Goal: Task Accomplishment & Management: Complete application form

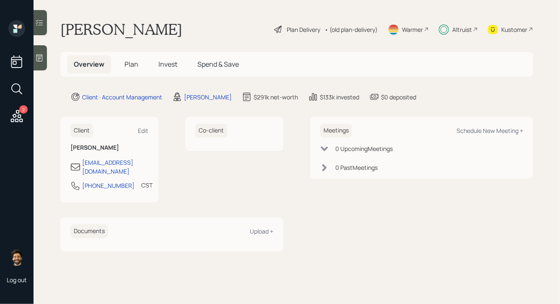
click at [456, 29] on div "Altruist" at bounding box center [462, 29] width 20 height 9
click at [163, 68] on span "Invest" at bounding box center [167, 64] width 19 height 9
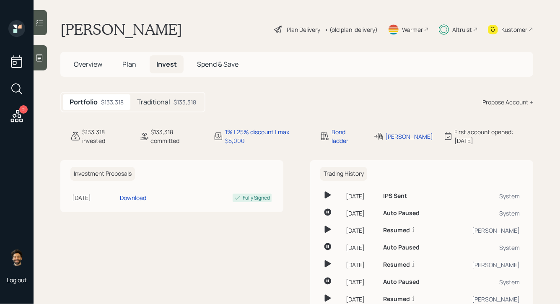
click at [172, 103] on div "Traditional $133,318" at bounding box center [166, 102] width 72 height 16
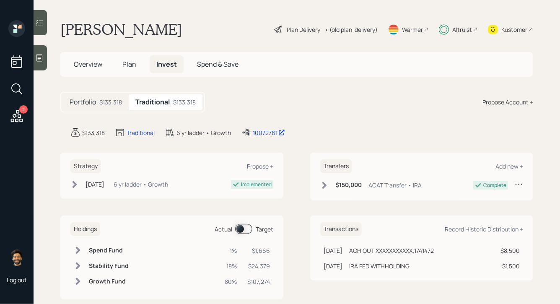
scroll to position [15, 0]
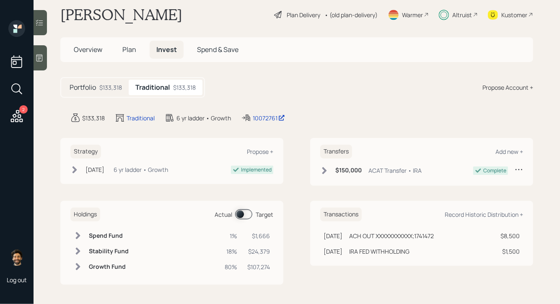
click at [130, 45] on span "Plan" at bounding box center [129, 49] width 14 height 9
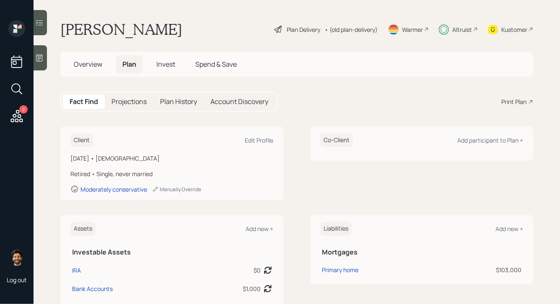
click at [174, 68] on span "Invest" at bounding box center [165, 64] width 19 height 9
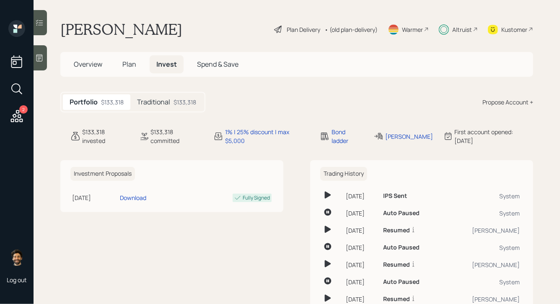
click at [161, 104] on h5 "Traditional" at bounding box center [153, 102] width 33 height 8
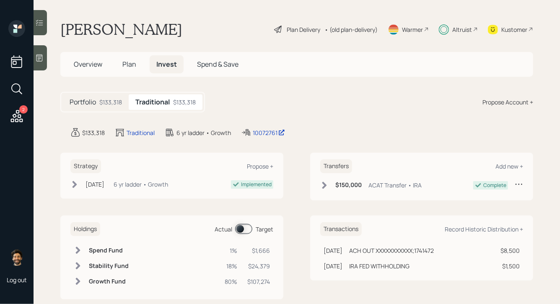
click at [136, 62] on h5 "Plan" at bounding box center [129, 64] width 27 height 18
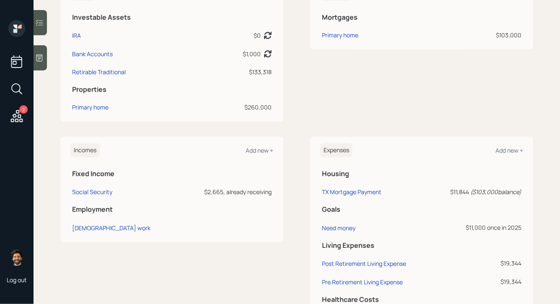
scroll to position [289, 0]
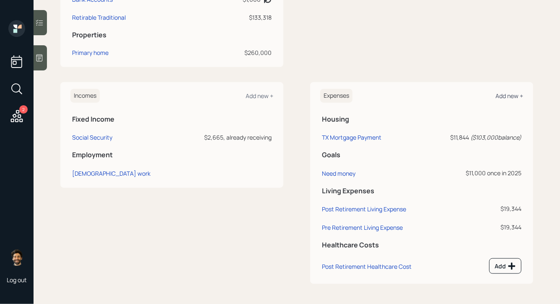
click at [513, 96] on div "Add new +" at bounding box center [509, 96] width 28 height 8
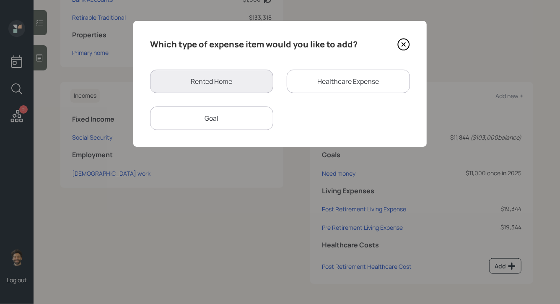
click at [248, 118] on div "Goal" at bounding box center [211, 117] width 123 height 23
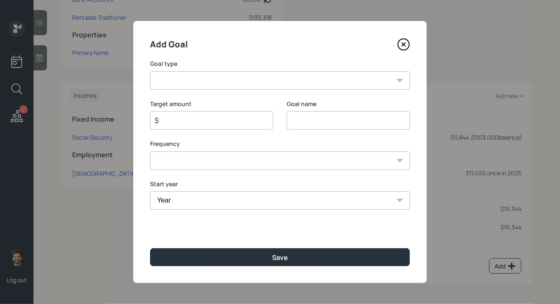
click at [199, 85] on select "Create an emergency fund Donate to charity Purchase a home Make a purchase Supp…" at bounding box center [280, 80] width 260 height 18
select select "other"
click at [150, 71] on select "Create an emergency fund Donate to charity Purchase a home Make a purchase Supp…" at bounding box center [280, 80] width 260 height 18
type input "Other"
click at [199, 118] on input "$" at bounding box center [208, 120] width 109 height 10
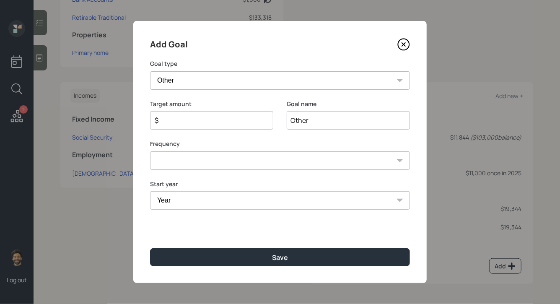
click at [293, 121] on input "Other" at bounding box center [348, 120] width 123 height 18
click at [175, 119] on input "$" at bounding box center [208, 120] width 109 height 10
type input "$ 10,000"
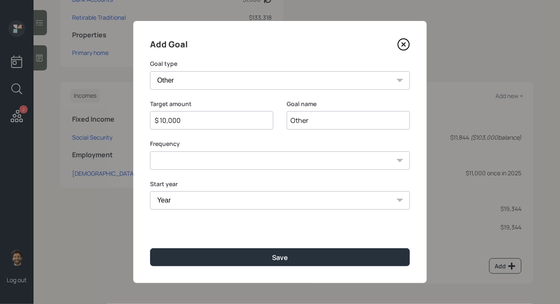
click at [302, 120] on input "Other" at bounding box center [348, 120] width 123 height 18
type input "Need money"
click at [197, 162] on select "One time Every 1 year Every 2 years Every 3 years Every 4 years Every 5 years E…" at bounding box center [280, 160] width 260 height 18
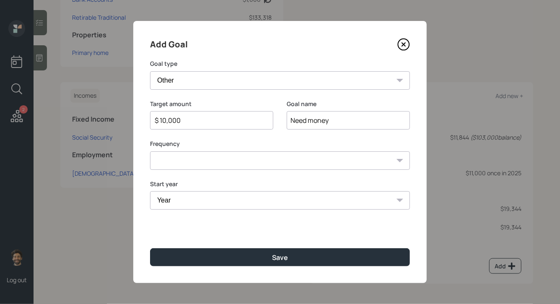
select select "0"
click at [150, 151] on select "One time Every 1 year Every 2 years Every 3 years Every 4 years Every 5 years E…" at bounding box center [280, 160] width 260 height 18
click at [176, 193] on select "Year 2025 2026 2027 2028 2029 2030 2031 2032 2033 2034 2035 2036 2037 2038 2039…" at bounding box center [280, 200] width 260 height 18
select select "2025"
click at [150, 191] on select "Year 2025 2026 2027 2028 2029 2030 2031 2032 2033 2034 2035 2036 2037 2038 2039…" at bounding box center [280, 200] width 260 height 18
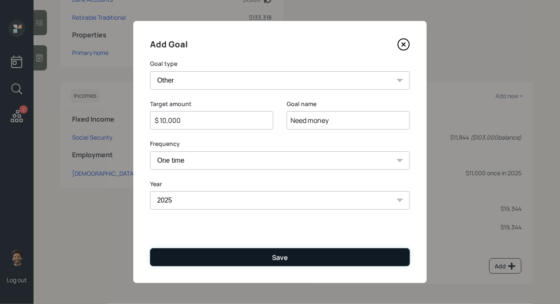
click at [171, 257] on button "Save" at bounding box center [280, 257] width 260 height 18
type input "$"
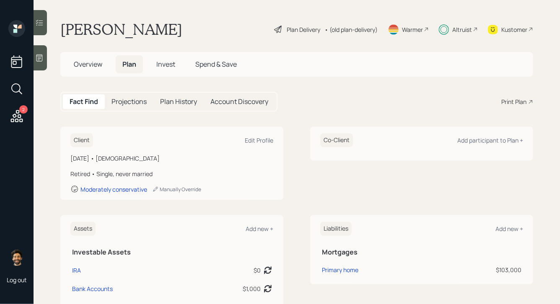
click at [141, 102] on h5 "Projections" at bounding box center [128, 102] width 35 height 8
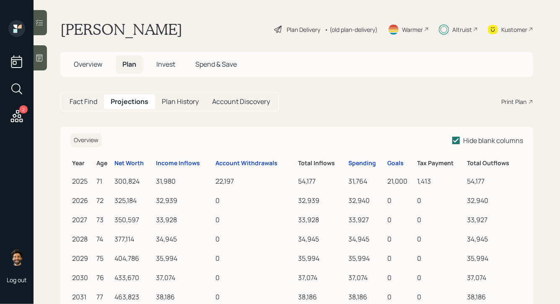
click at [170, 64] on span "Invest" at bounding box center [165, 64] width 19 height 9
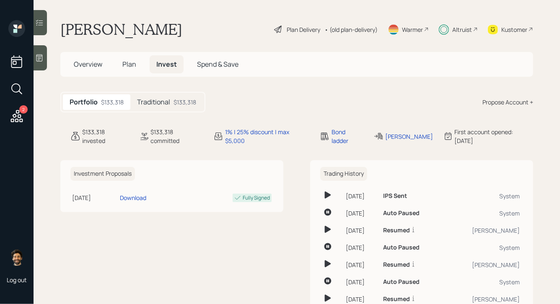
click at [166, 107] on div "Traditional $133,318" at bounding box center [166, 102] width 72 height 16
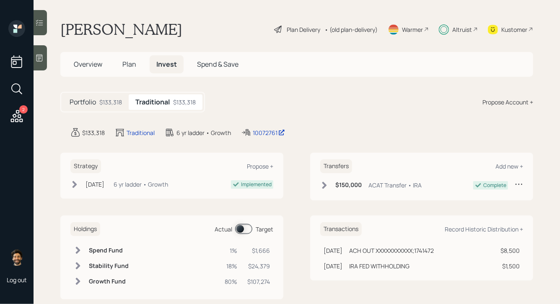
click at [237, 232] on span at bounding box center [243, 229] width 17 height 10
click at [79, 250] on icon at bounding box center [78, 250] width 5 height 7
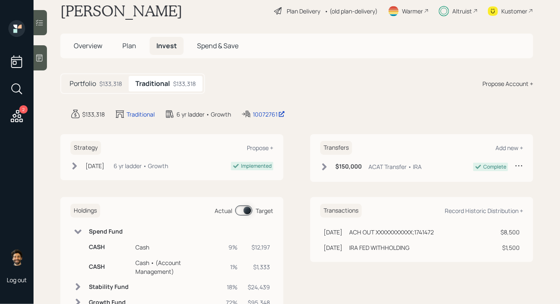
scroll to position [18, 0]
click at [128, 49] on span "Plan" at bounding box center [129, 45] width 14 height 9
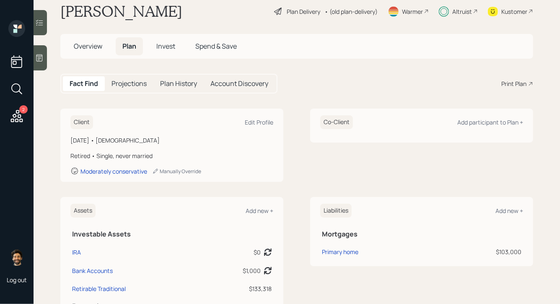
scroll to position [308, 0]
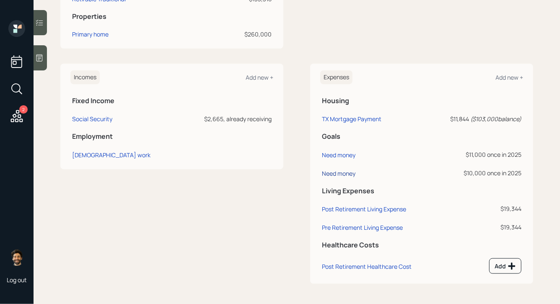
click at [337, 174] on div "Need money" at bounding box center [339, 173] width 34 height 8
select select "0"
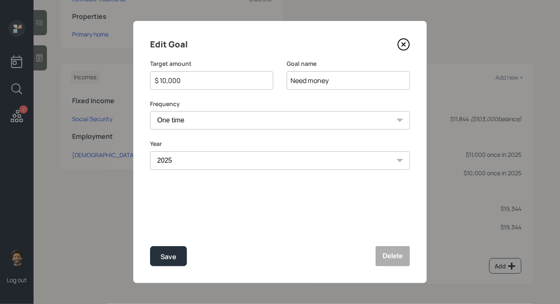
click at [193, 78] on input "$ 10,000" at bounding box center [208, 80] width 109 height 10
click at [163, 258] on div "Save" at bounding box center [169, 256] width 16 height 11
type input "$ 10,000"
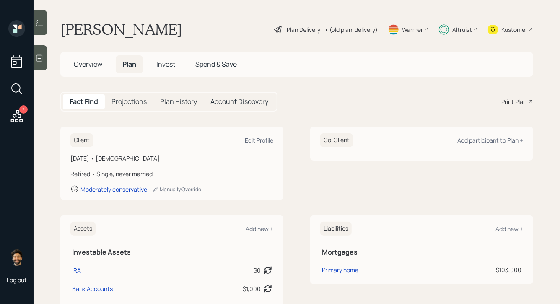
click at [160, 64] on span "Invest" at bounding box center [165, 64] width 19 height 9
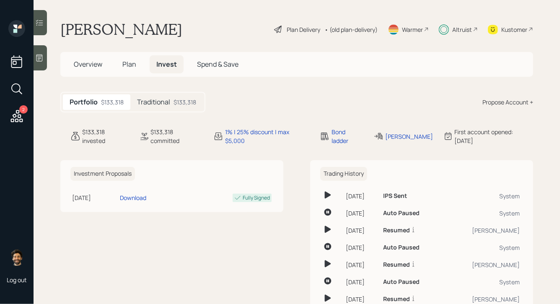
click at [168, 98] on h5 "Traditional" at bounding box center [153, 102] width 33 height 8
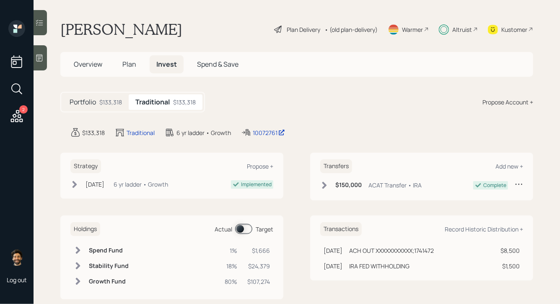
click at [239, 226] on span at bounding box center [243, 229] width 17 height 10
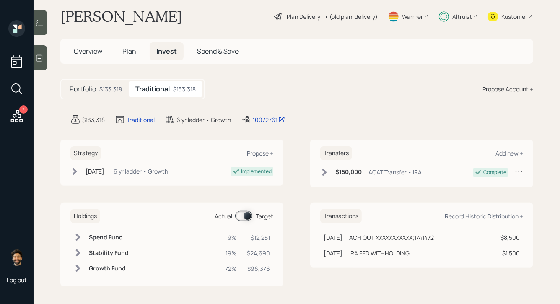
scroll to position [15, 0]
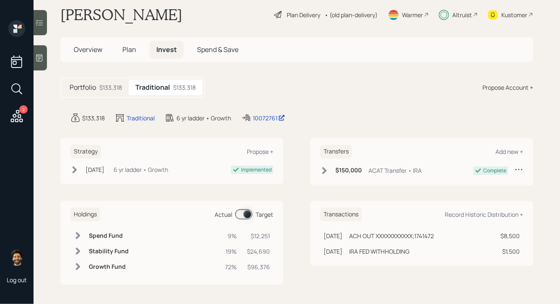
click at [118, 238] on h6 "Spend Fund" at bounding box center [109, 235] width 40 height 7
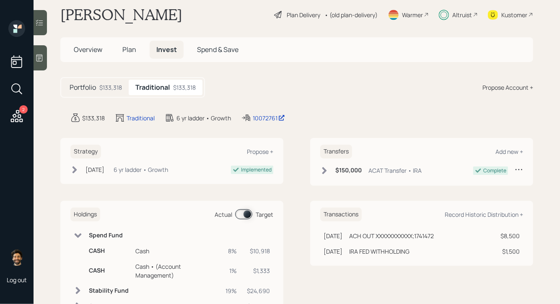
click at [114, 238] on h6 "Spend Fund" at bounding box center [109, 235] width 40 height 7
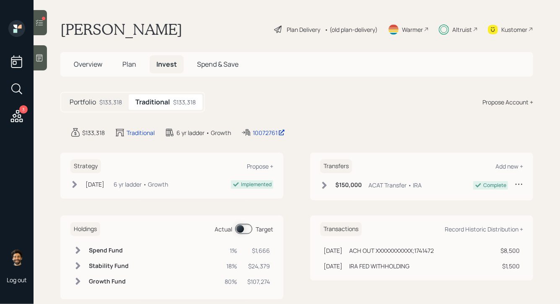
click at [39, 21] on icon at bounding box center [39, 22] width 8 height 8
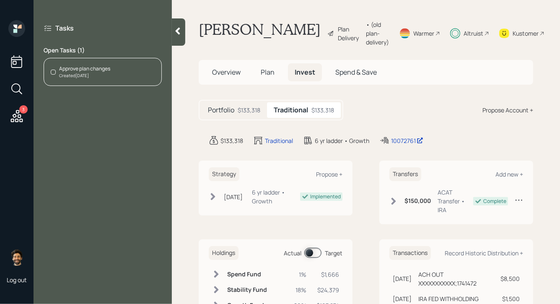
click at [101, 68] on div "Approve plan changes" at bounding box center [84, 69] width 51 height 8
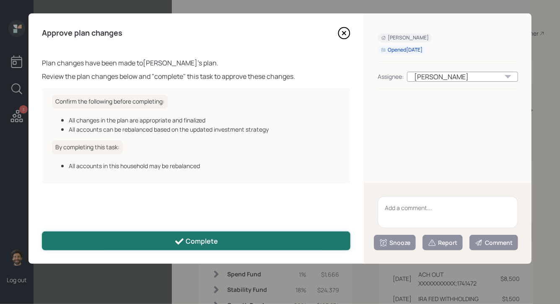
click at [129, 237] on button "Complete" at bounding box center [196, 240] width 308 height 19
